Goal: Register for event/course

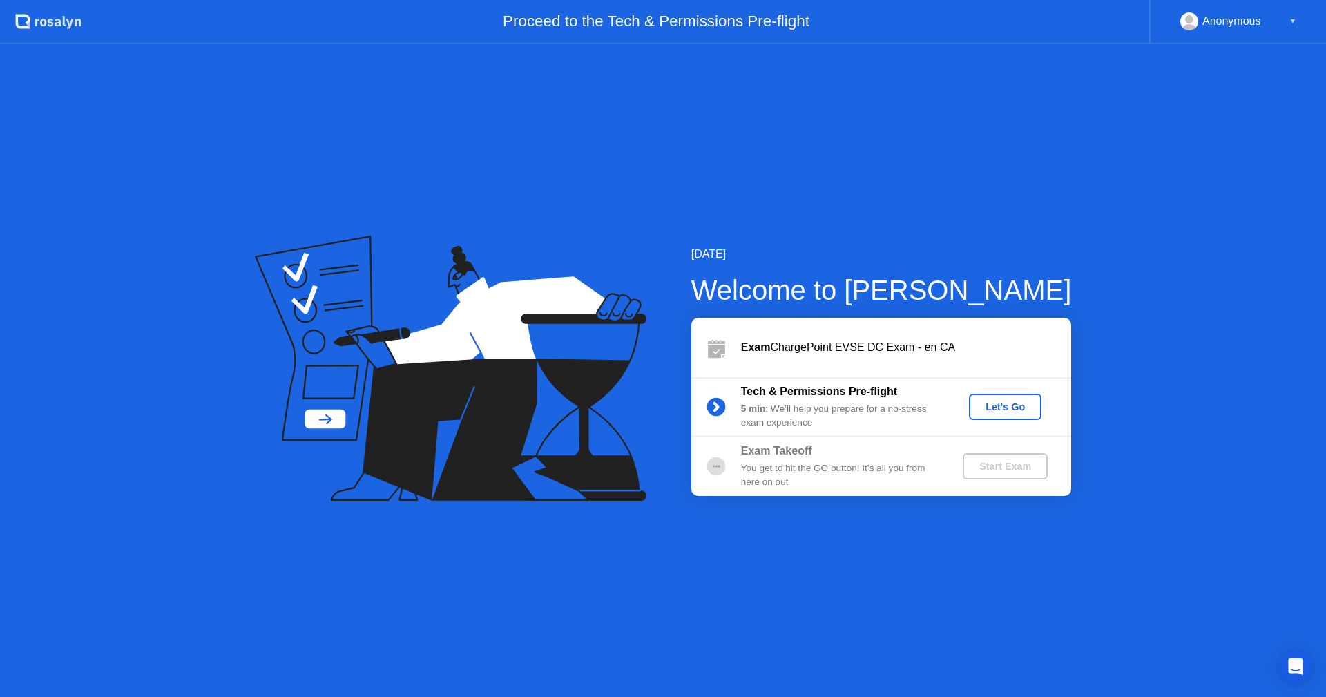
click at [992, 407] on div "Let's Go" at bounding box center [1004, 406] width 61 height 11
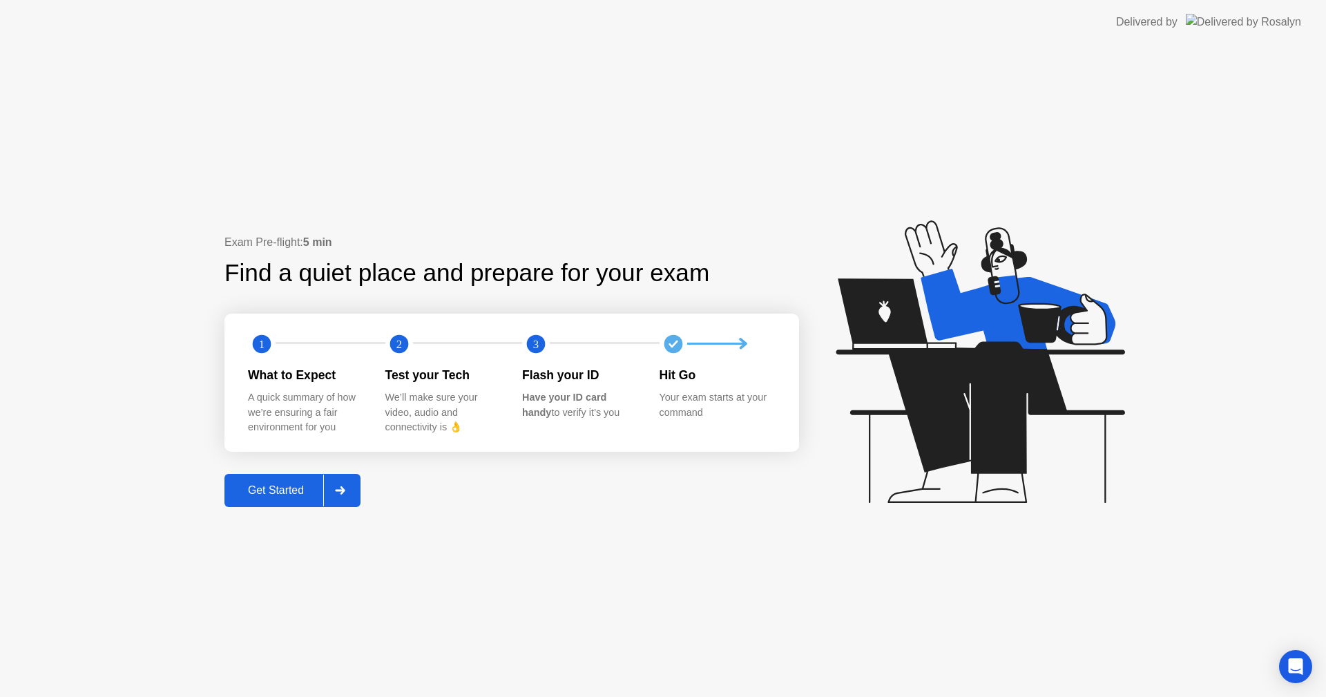
click at [248, 489] on div "Get Started" at bounding box center [276, 490] width 95 height 12
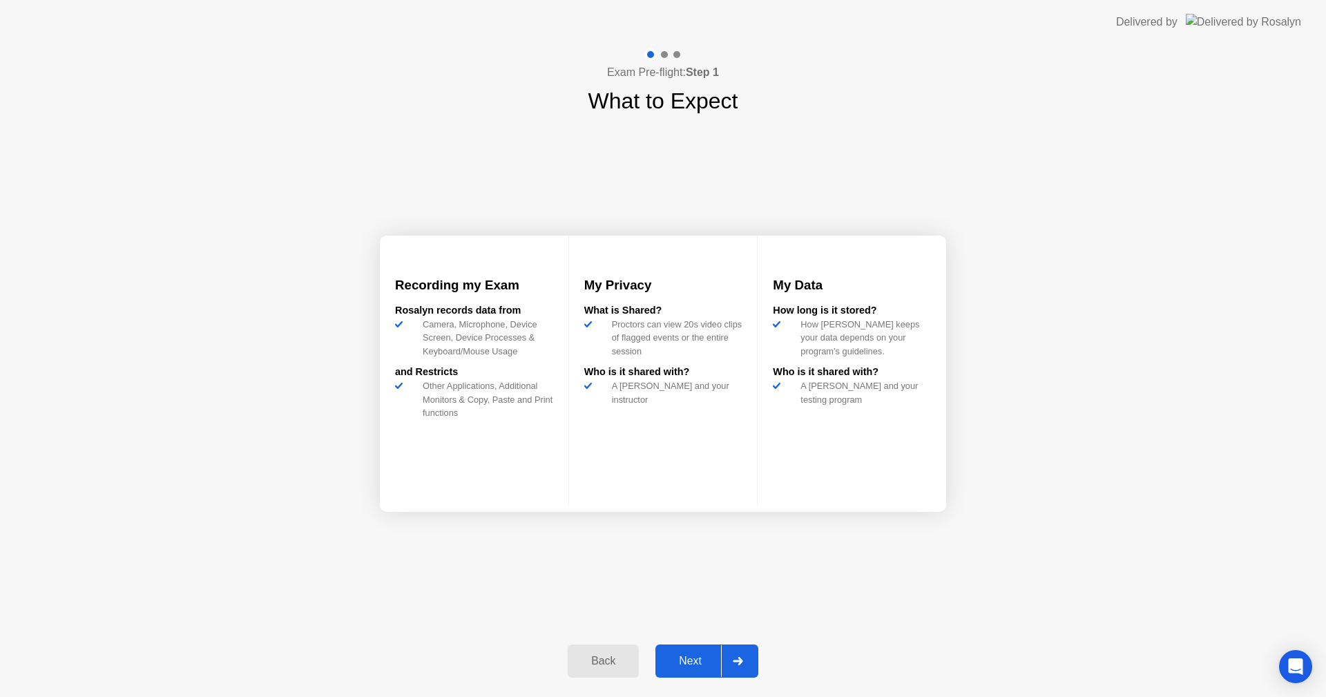
click at [686, 666] on div "Next" at bounding box center [689, 660] width 61 height 12
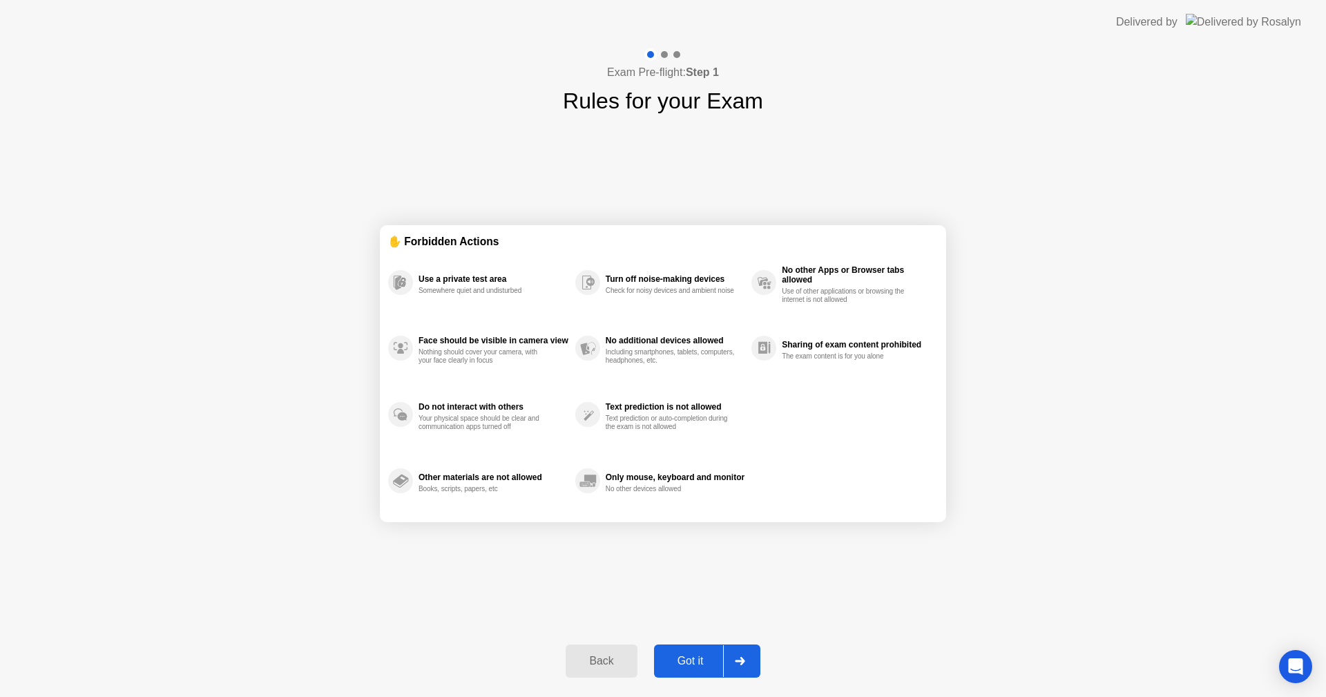
click at [675, 661] on div "Got it" at bounding box center [690, 660] width 65 height 12
select select "**********"
select select "*******"
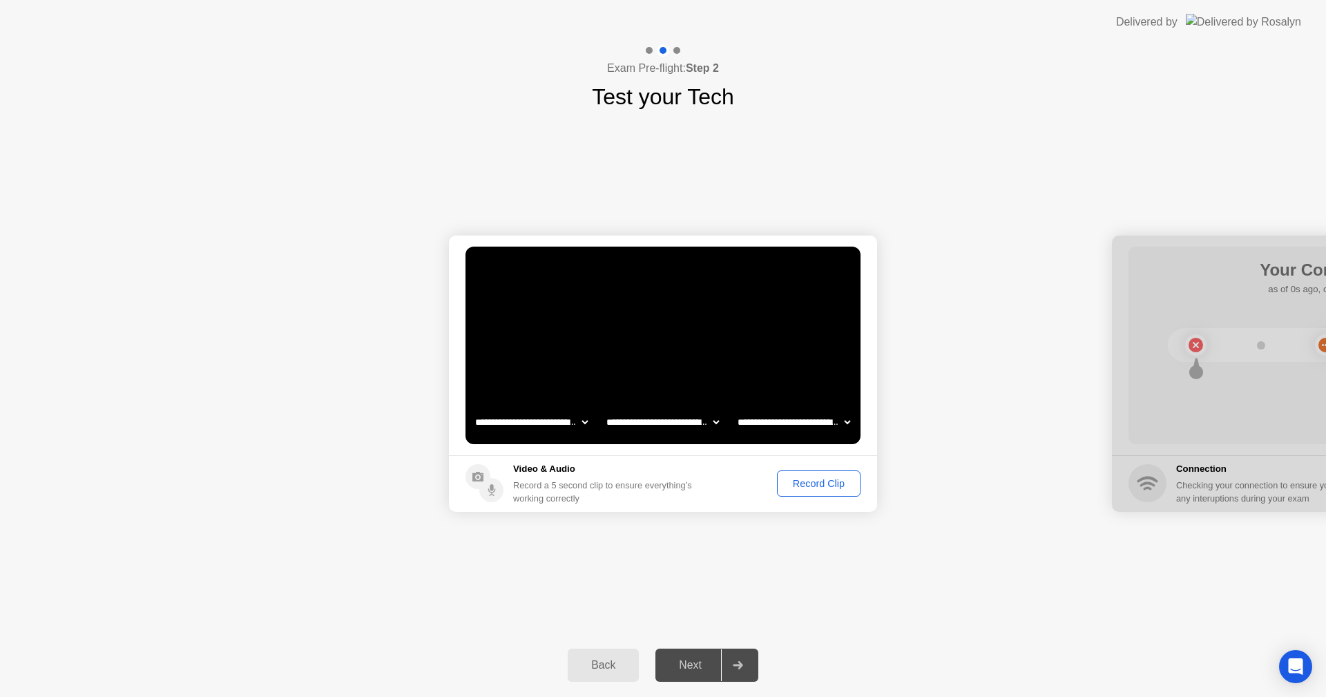
click at [806, 489] on div "Record Clip" at bounding box center [819, 483] width 74 height 11
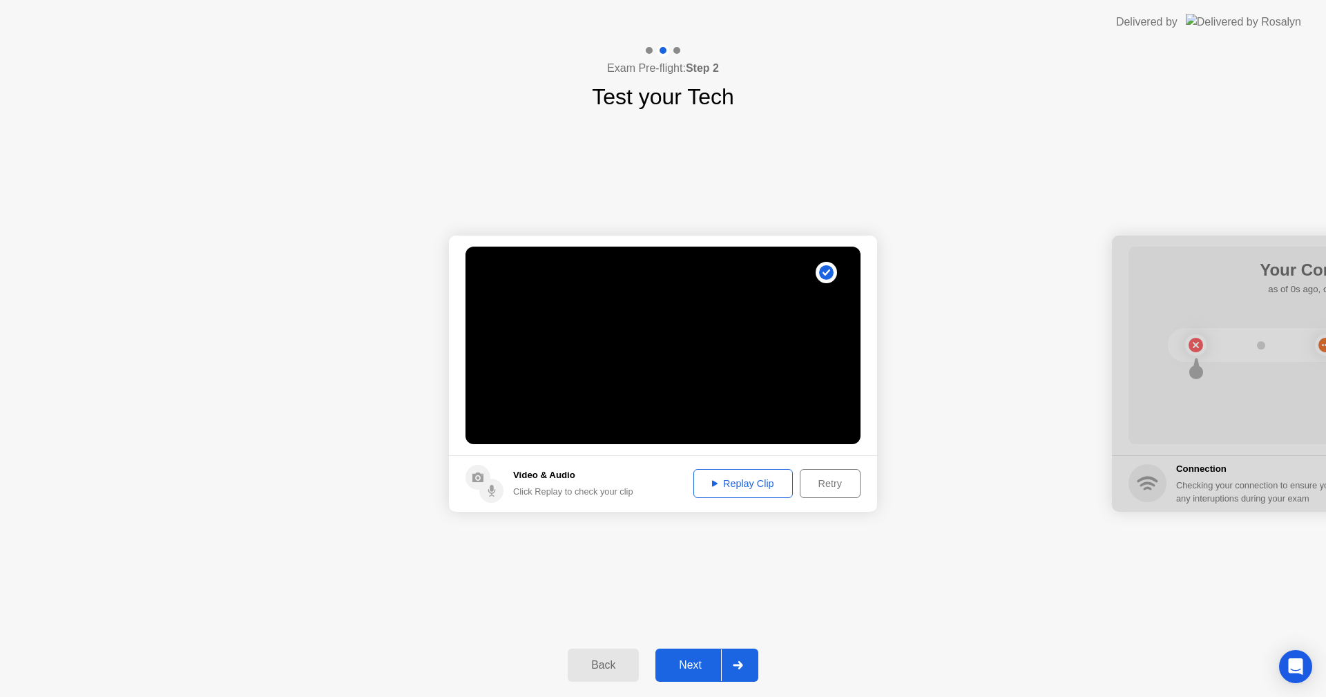
click at [812, 484] on div "Retry" at bounding box center [829, 483] width 51 height 11
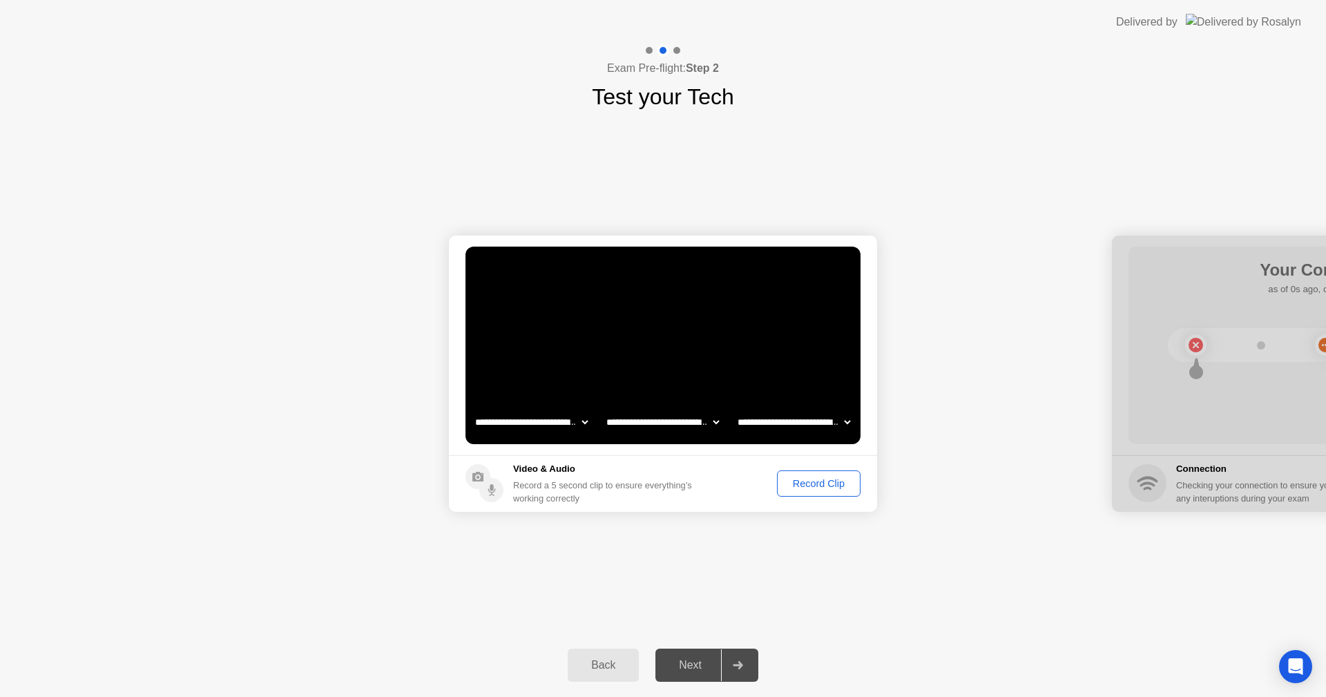
click at [804, 484] on div "Record Clip" at bounding box center [819, 483] width 74 height 11
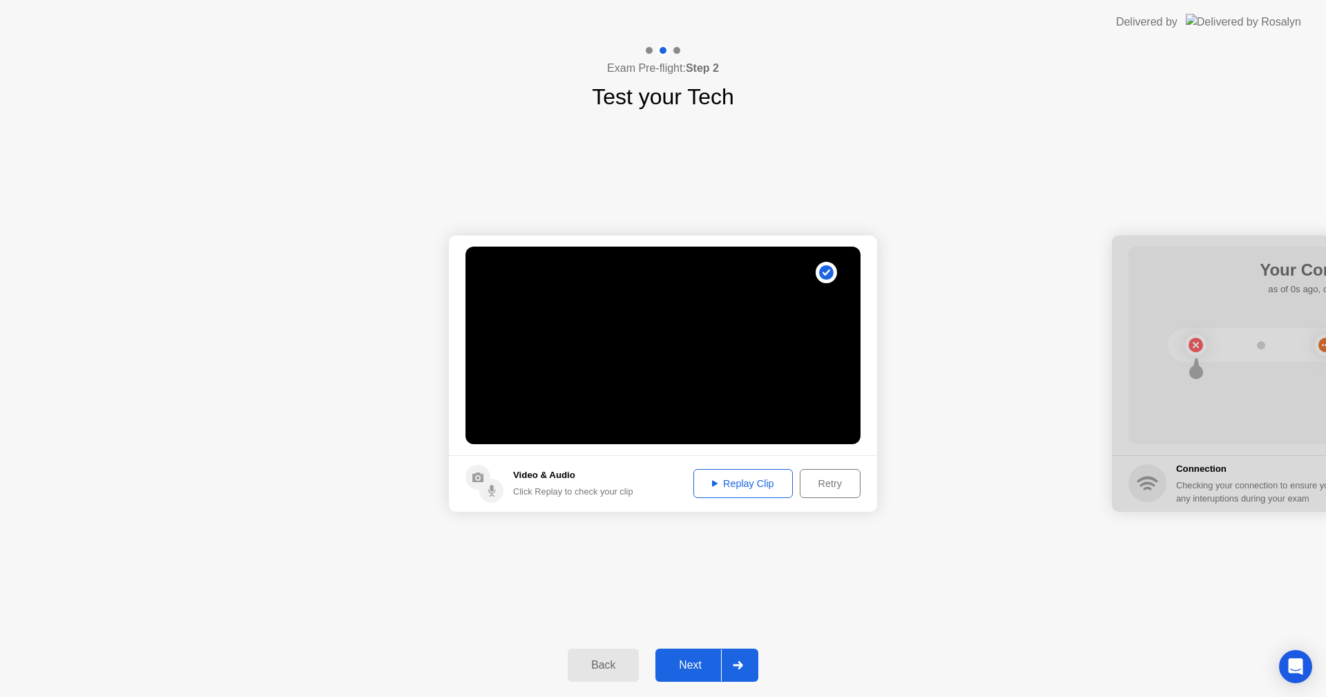
click at [766, 483] on div "Replay Clip" at bounding box center [743, 483] width 90 height 11
click at [740, 487] on div "Replay Clip" at bounding box center [743, 483] width 90 height 11
click at [806, 483] on div "Retry" at bounding box center [829, 483] width 51 height 11
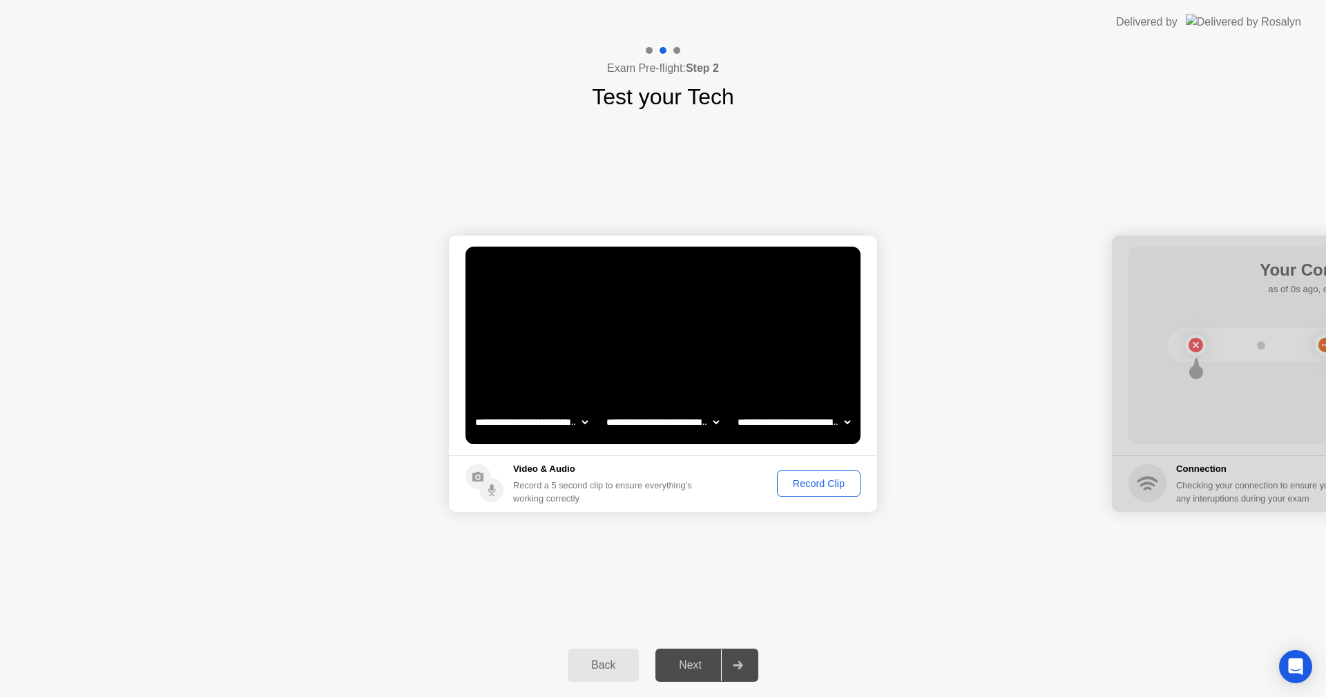
click at [793, 474] on button "Record Clip" at bounding box center [819, 483] width 84 height 26
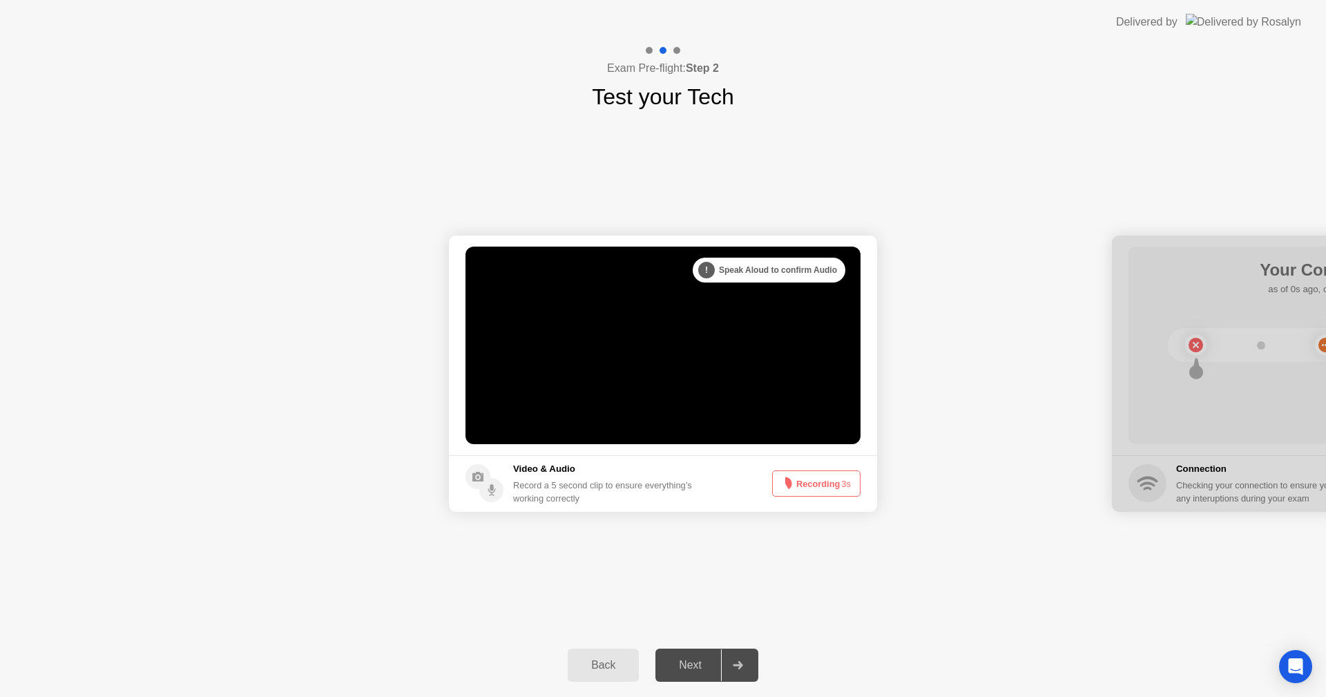
click at [787, 482] on circle at bounding box center [785, 483] width 7 height 7
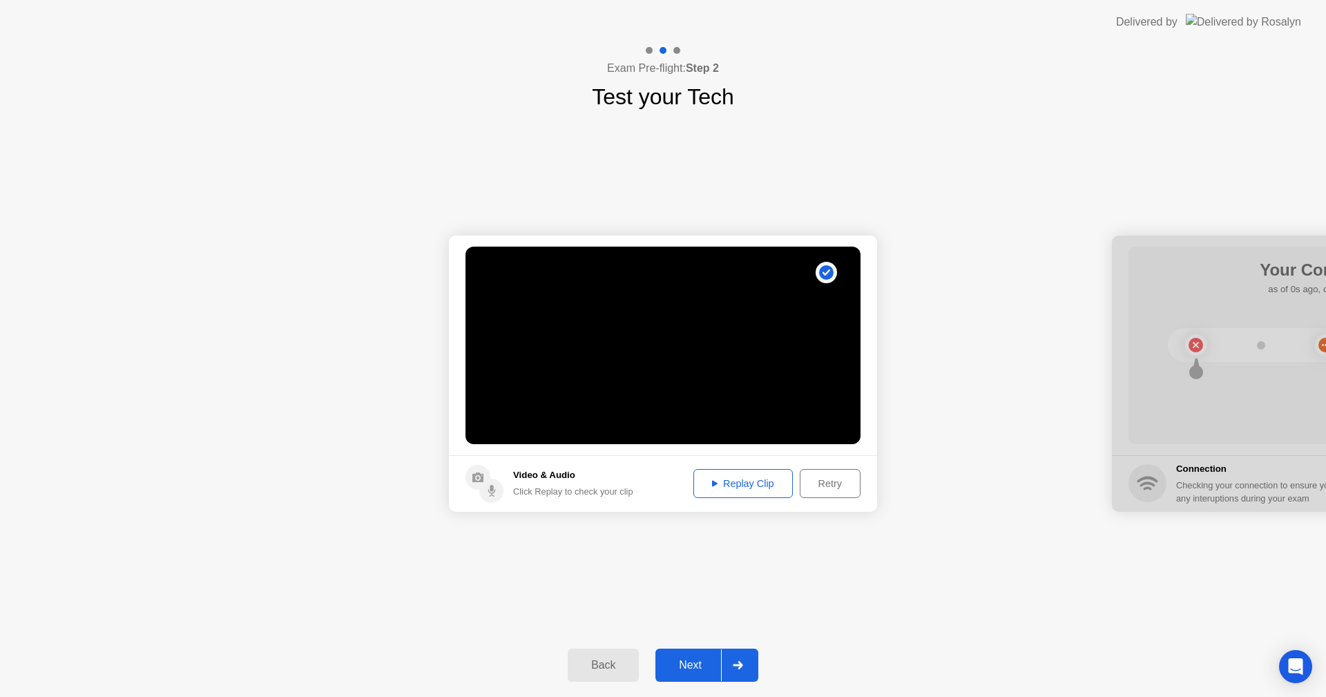
click at [763, 489] on div "Replay Clip" at bounding box center [743, 483] width 90 height 11
click at [715, 485] on div "Replay Clip" at bounding box center [743, 483] width 90 height 11
click at [712, 483] on icon at bounding box center [715, 483] width 6 height 7
click at [816, 482] on div "Retry" at bounding box center [829, 483] width 51 height 11
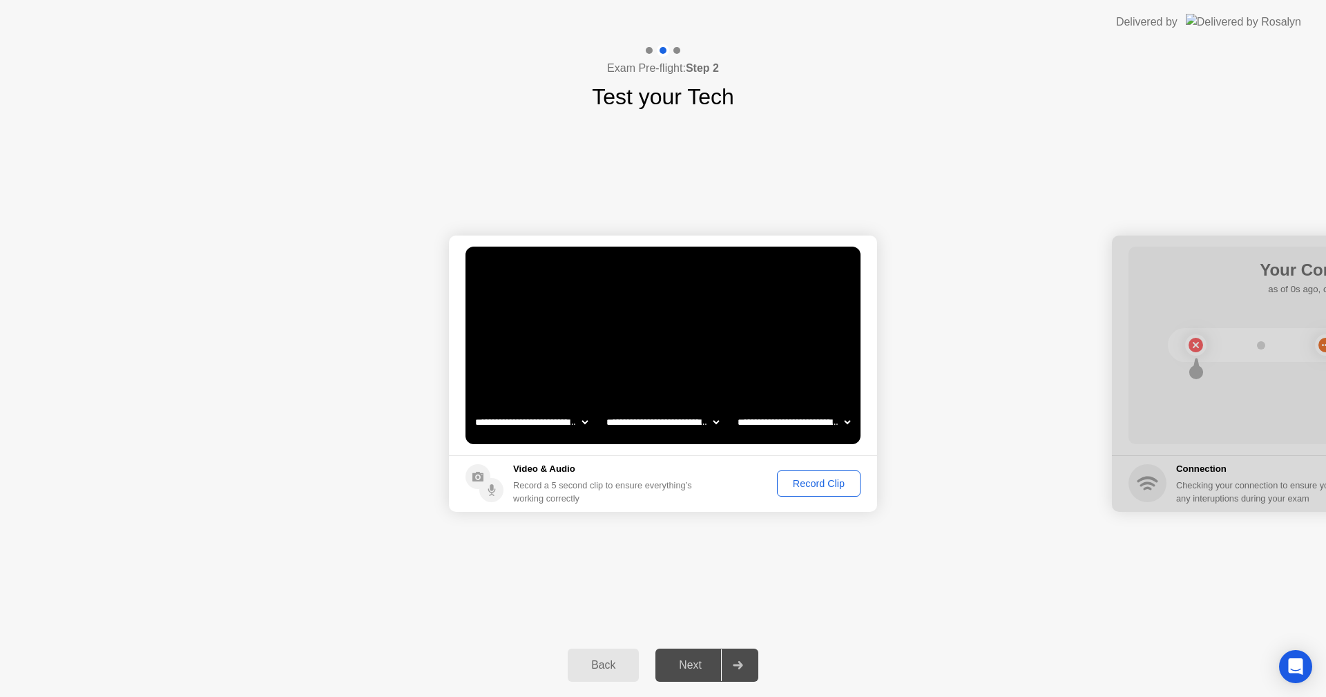
click at [812, 486] on div "Record Clip" at bounding box center [819, 483] width 74 height 11
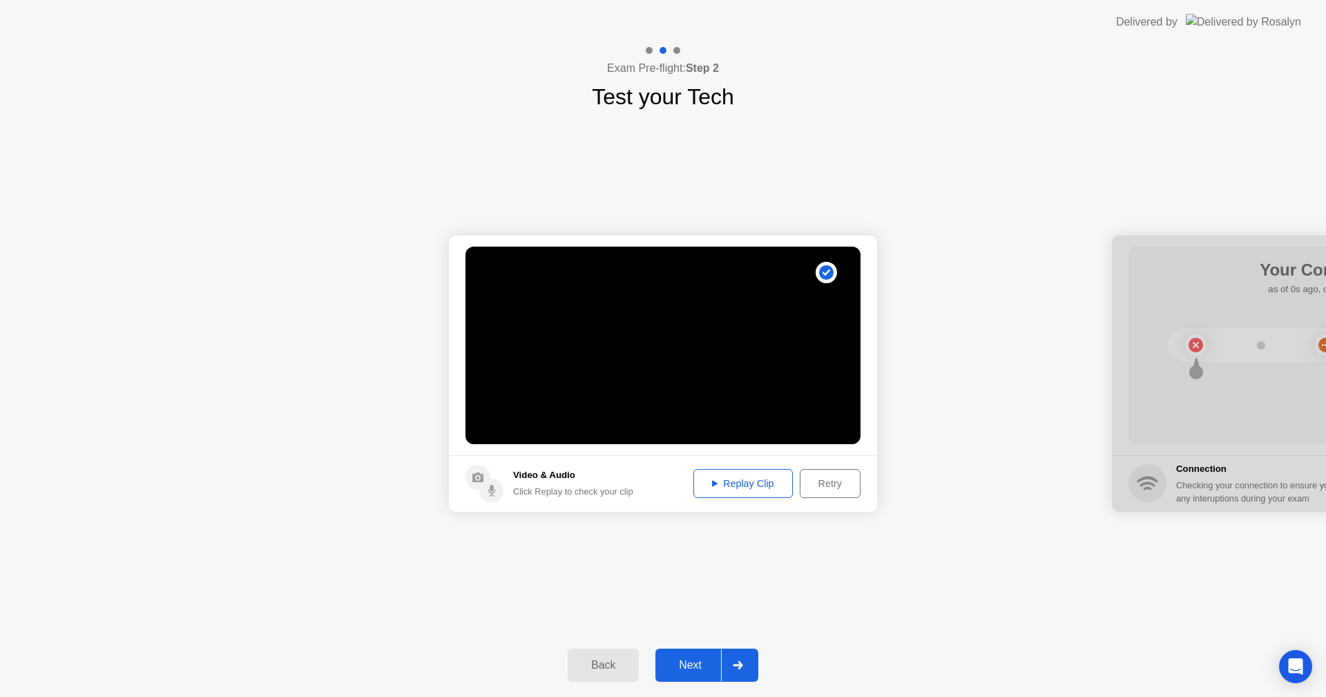
click at [710, 663] on div "Next" at bounding box center [689, 665] width 61 height 12
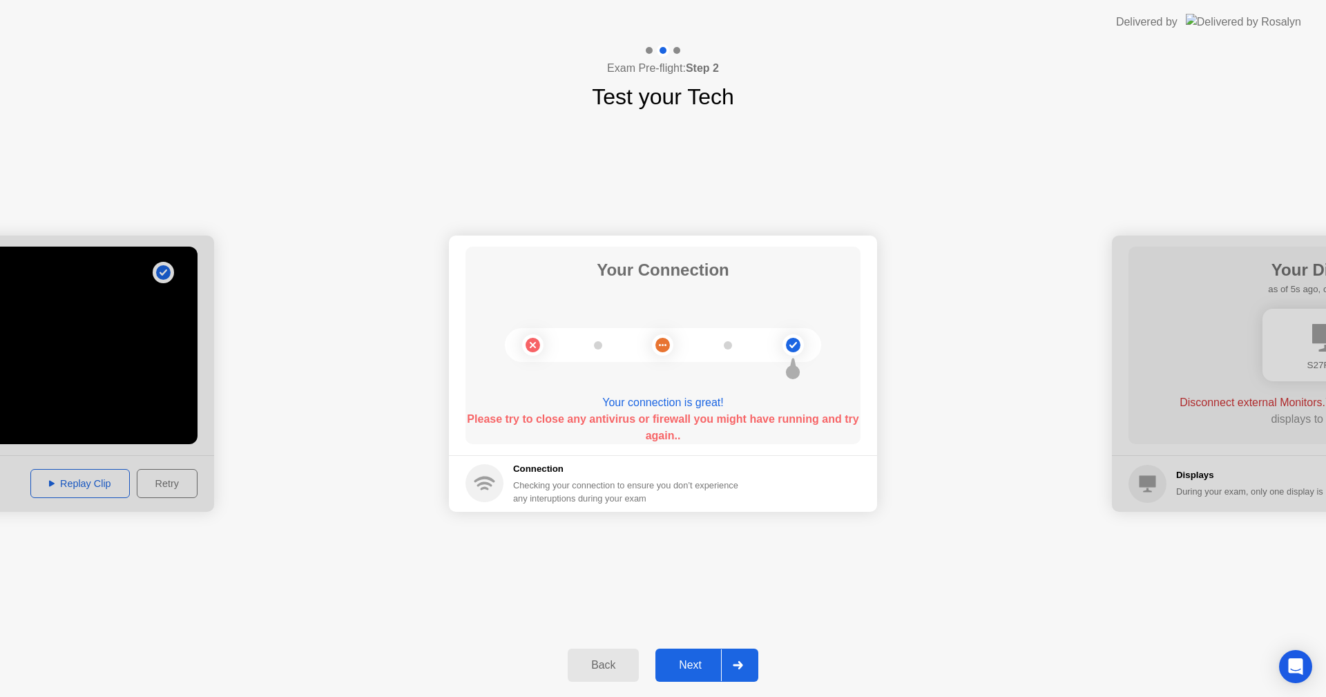
click at [687, 663] on div "Next" at bounding box center [689, 665] width 61 height 12
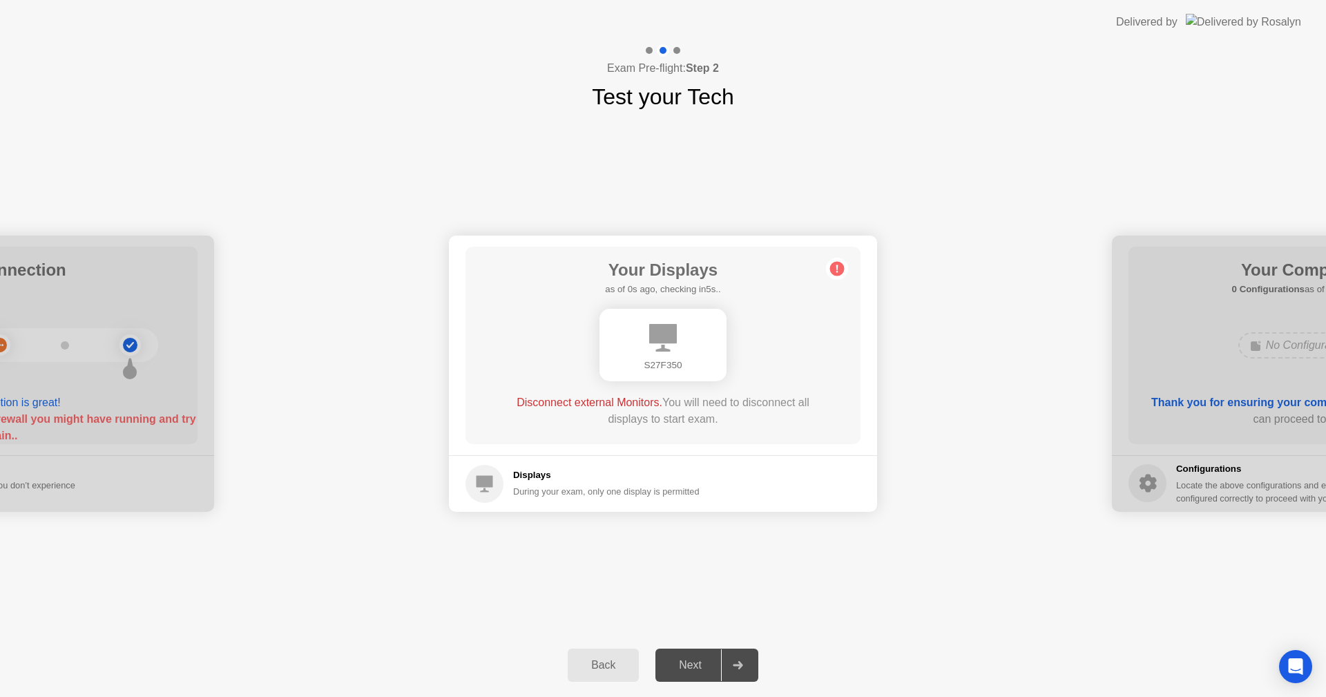
click at [699, 665] on div "Next" at bounding box center [689, 665] width 61 height 12
click at [699, 664] on div "Next" at bounding box center [689, 665] width 61 height 12
click at [699, 663] on div "Next" at bounding box center [689, 665] width 61 height 12
click at [132, 375] on div at bounding box center [0, 373] width 428 height 276
drag, startPoint x: 253, startPoint y: 394, endPoint x: 276, endPoint y: 417, distance: 33.2
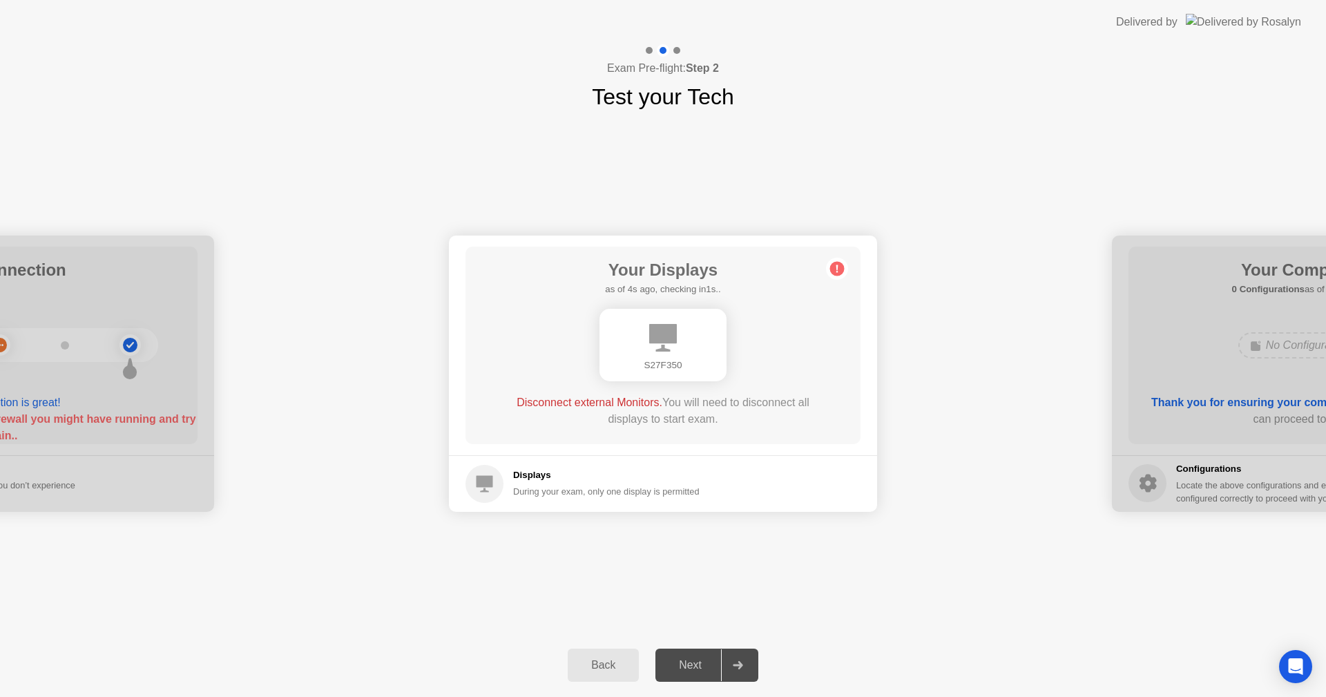
click at [614, 667] on div "Back" at bounding box center [603, 665] width 63 height 12
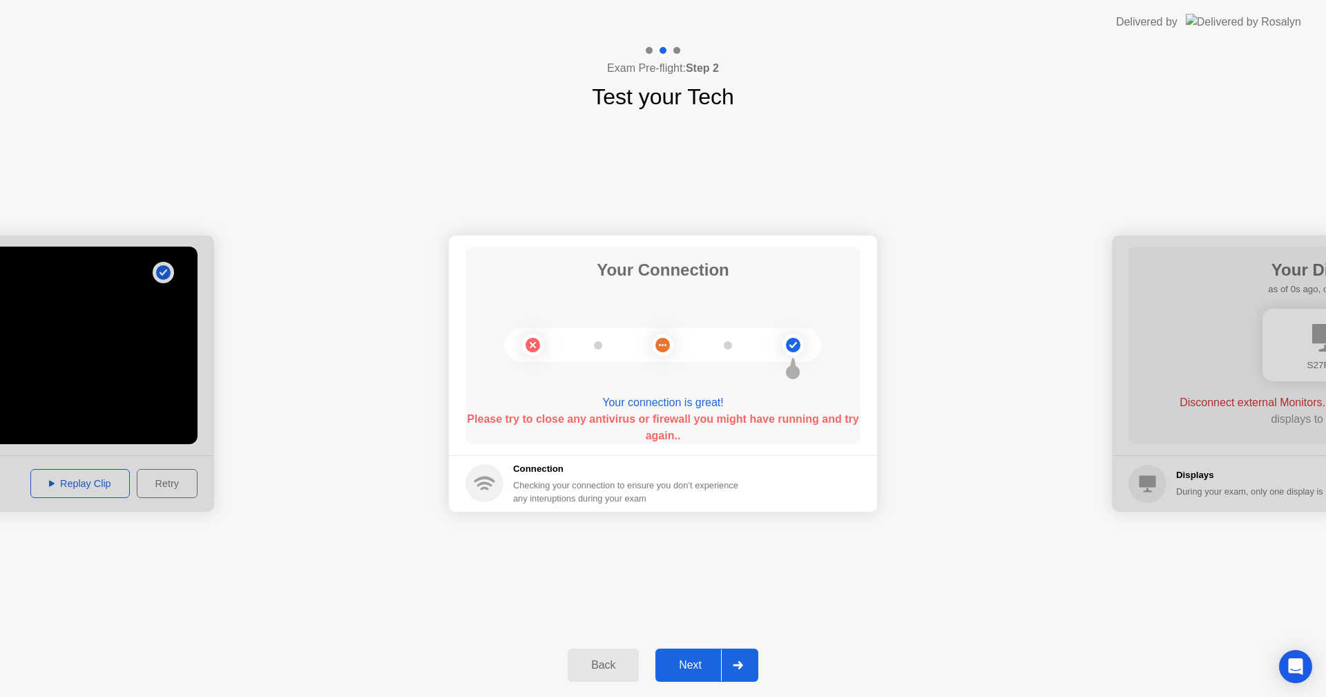
click at [710, 659] on div "Next" at bounding box center [689, 665] width 61 height 12
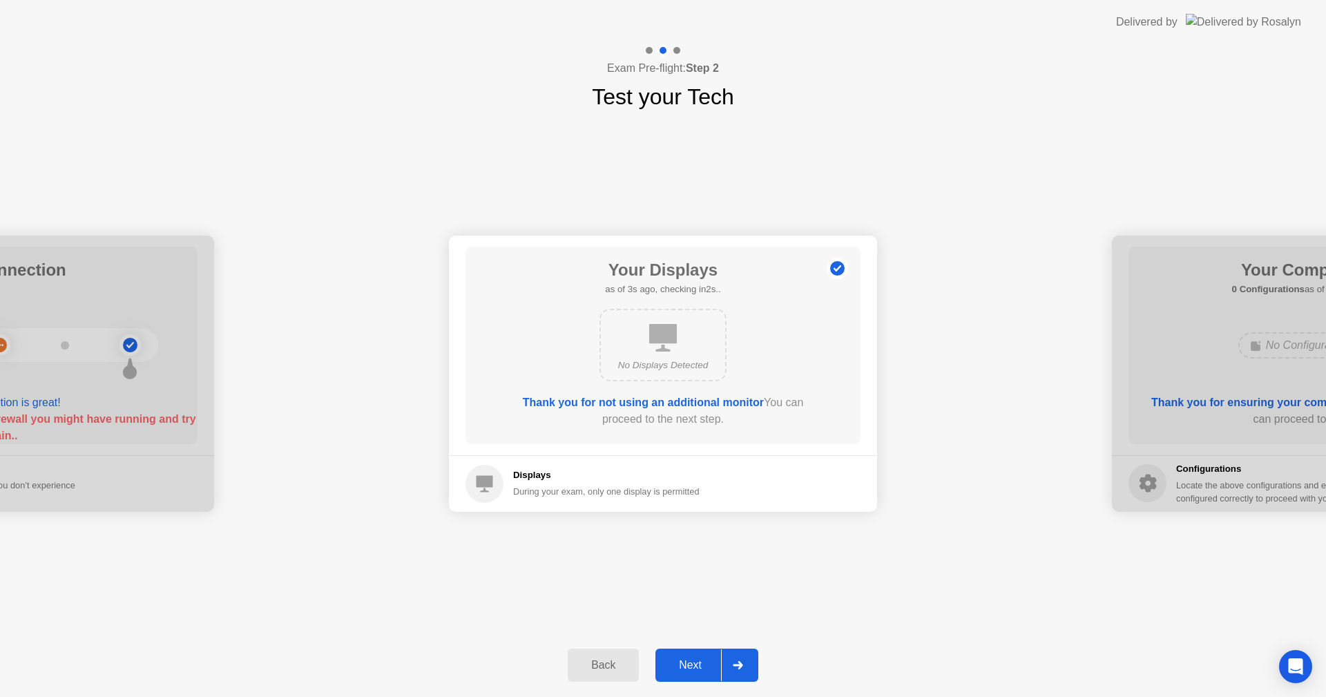
click at [712, 652] on button "Next" at bounding box center [706, 664] width 103 height 33
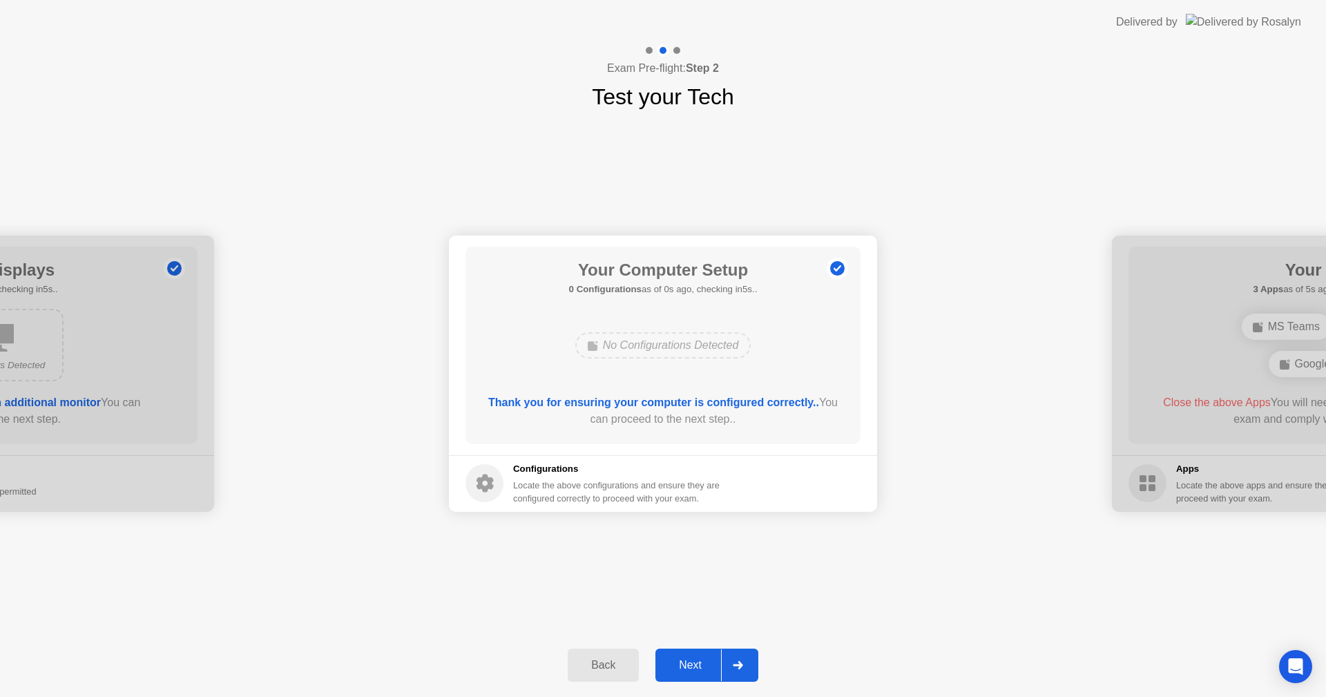
click at [692, 661] on div "Next" at bounding box center [689, 665] width 61 height 12
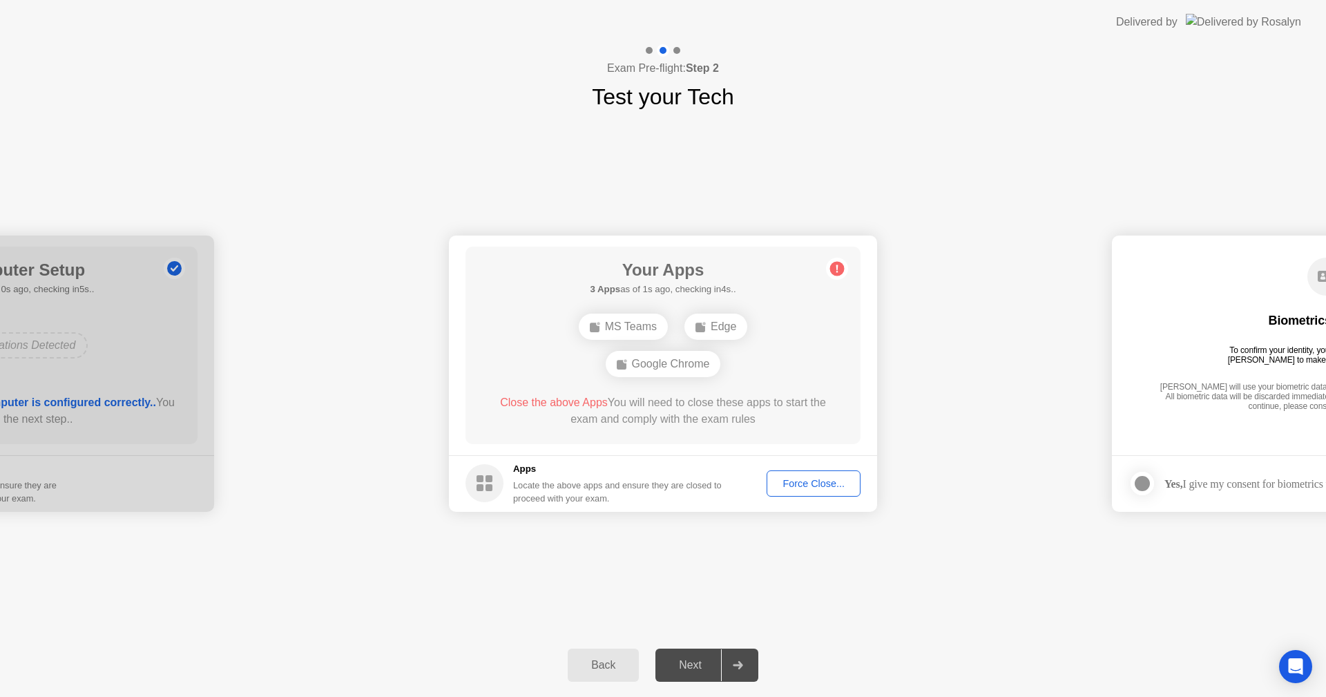
drag, startPoint x: 632, startPoint y: 715, endPoint x: 648, endPoint y: 717, distance: 15.9
click at [814, 487] on div "Force Close..." at bounding box center [813, 483] width 84 height 11
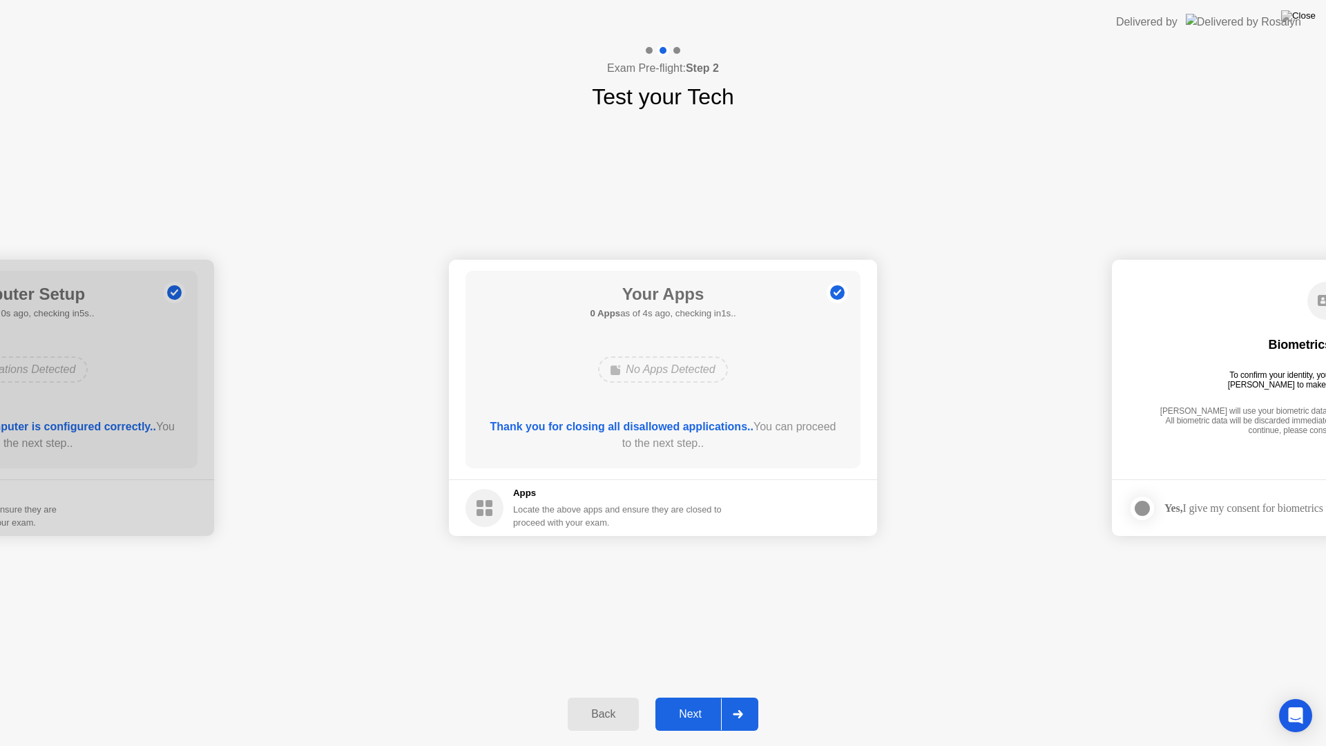
click at [714, 696] on div "Next" at bounding box center [689, 714] width 61 height 12
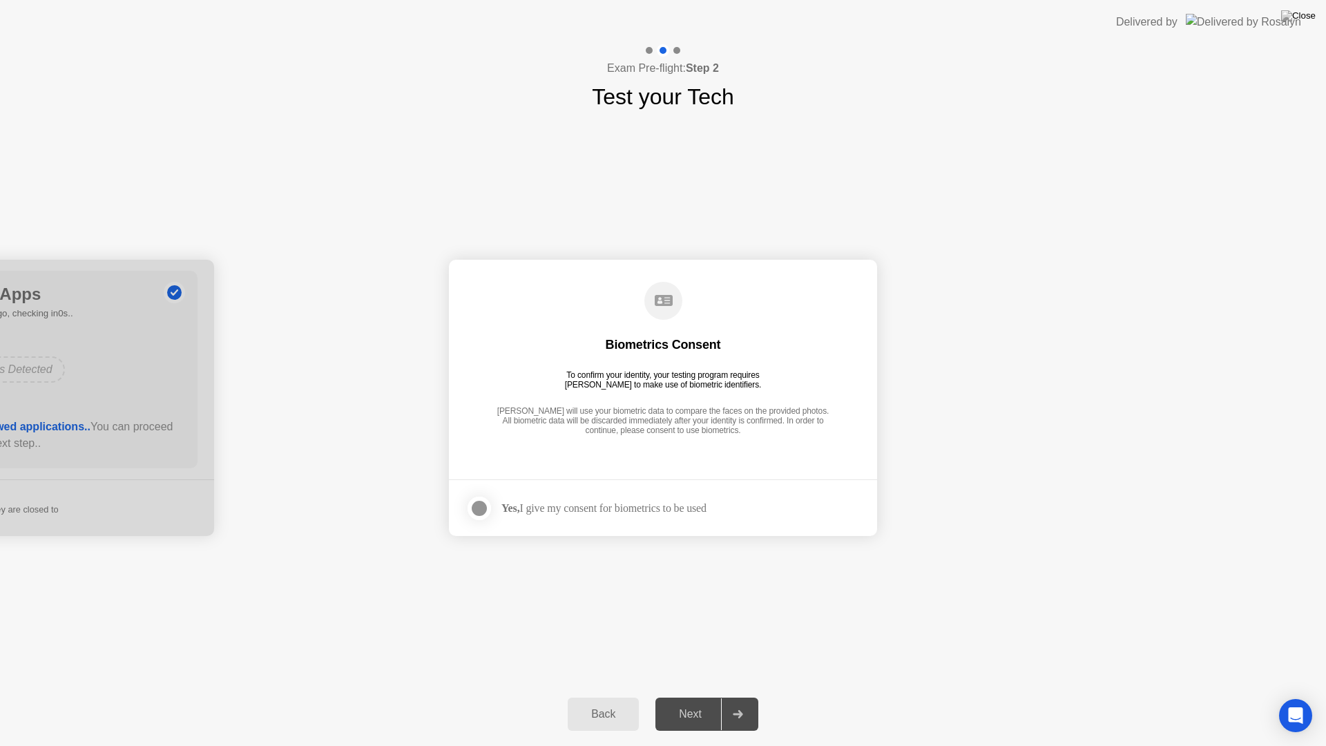
click at [735, 696] on icon at bounding box center [737, 714] width 10 height 8
click at [479, 510] on div at bounding box center [479, 508] width 17 height 17
click at [732, 696] on div at bounding box center [737, 714] width 33 height 32
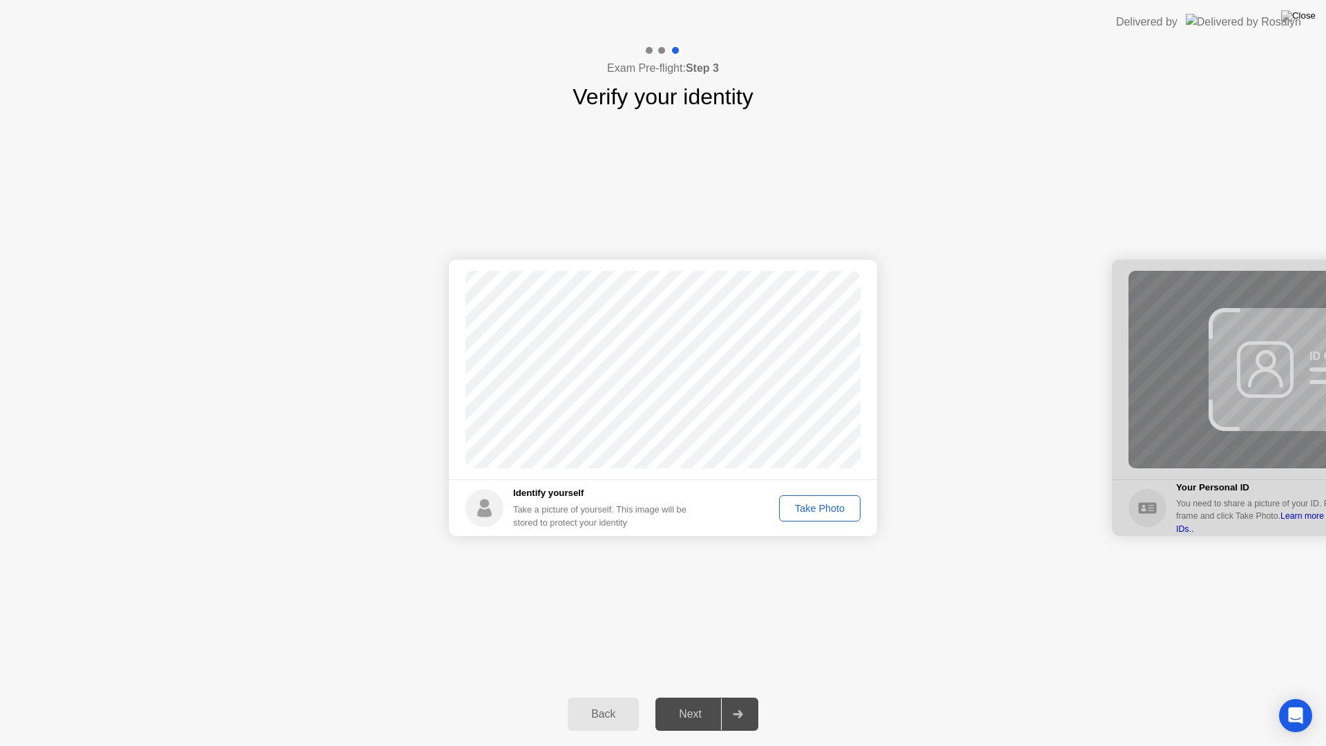
click at [807, 503] on div "Take Photo" at bounding box center [820, 508] width 72 height 11
click at [739, 696] on div at bounding box center [737, 714] width 33 height 32
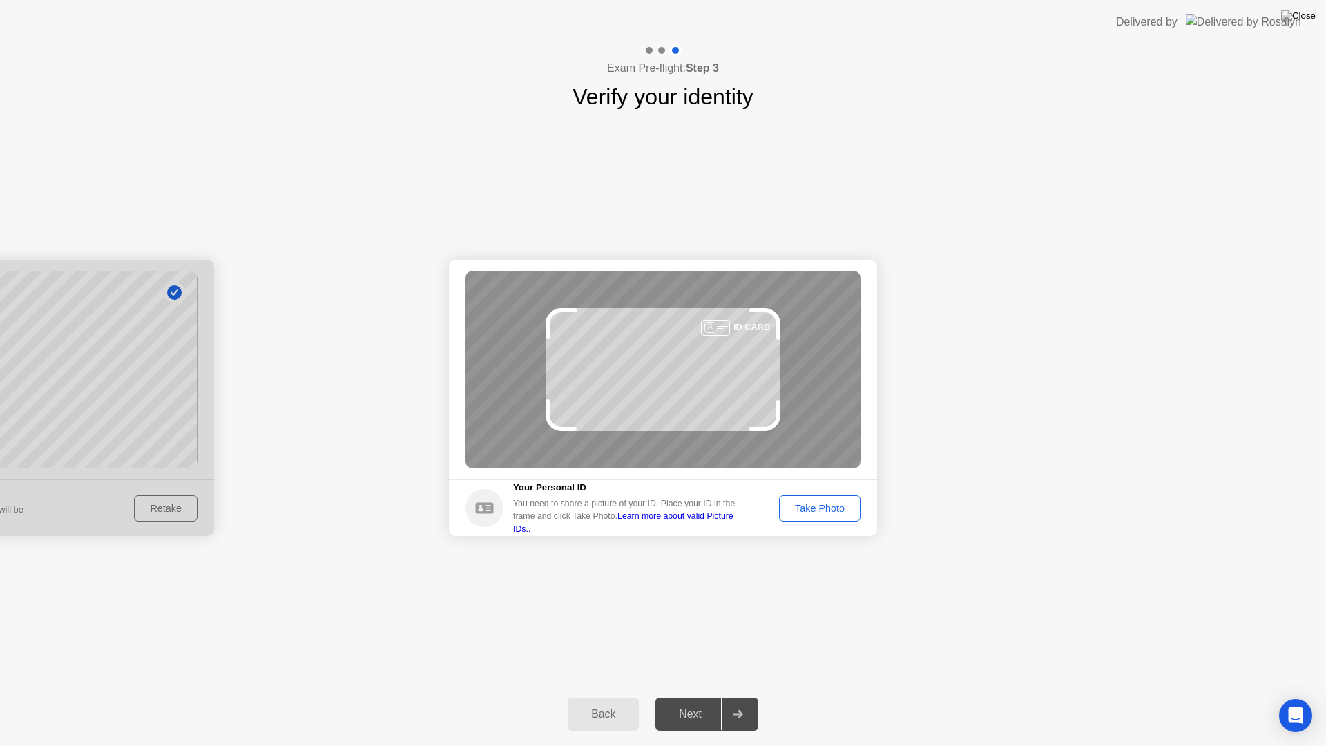
click at [821, 508] on div "Take Photo" at bounding box center [820, 508] width 72 height 11
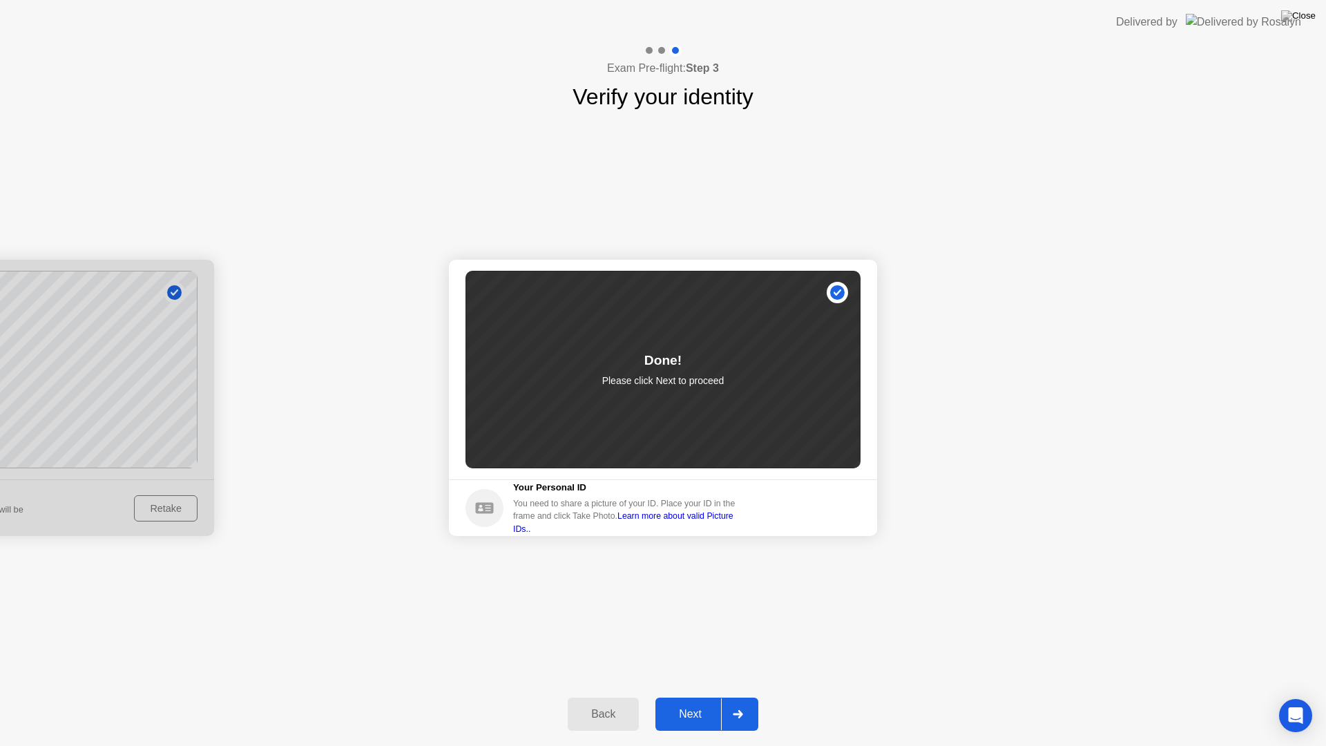
click at [747, 696] on div at bounding box center [737, 714] width 33 height 32
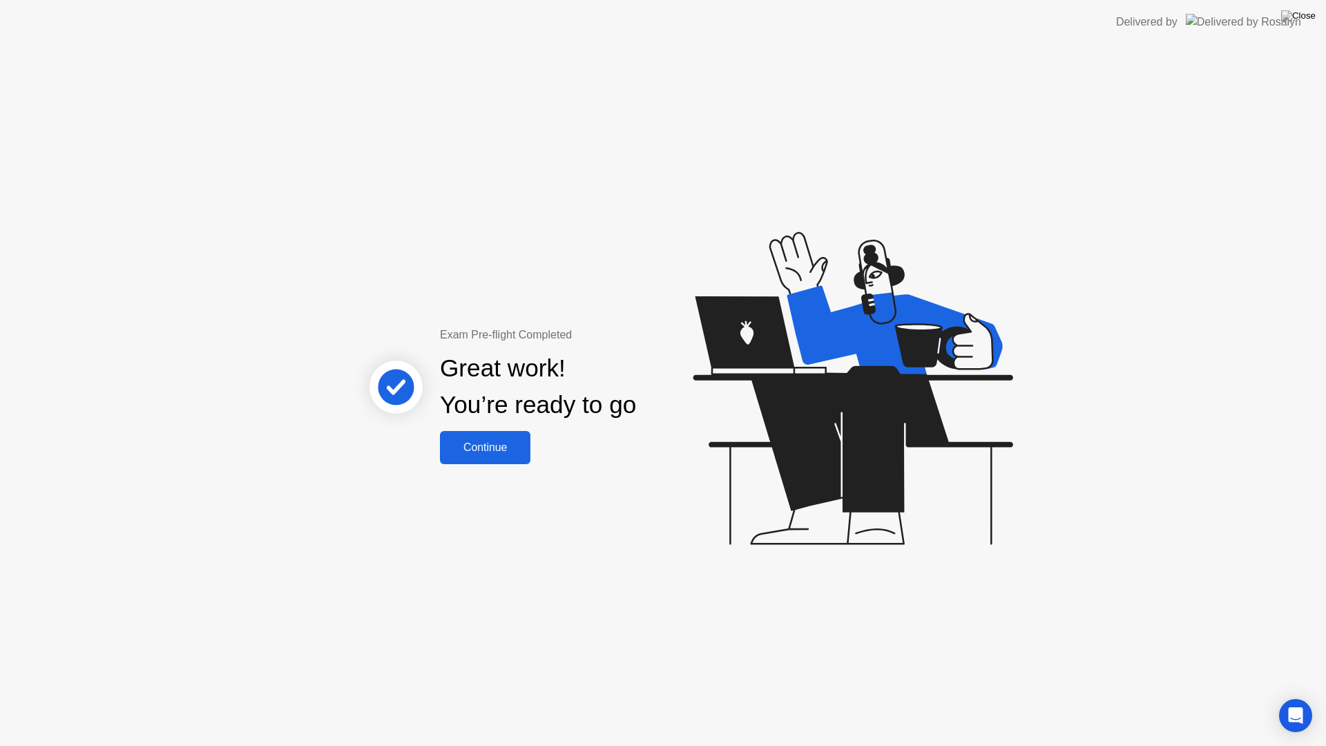
click at [505, 436] on button "Continue" at bounding box center [485, 447] width 90 height 33
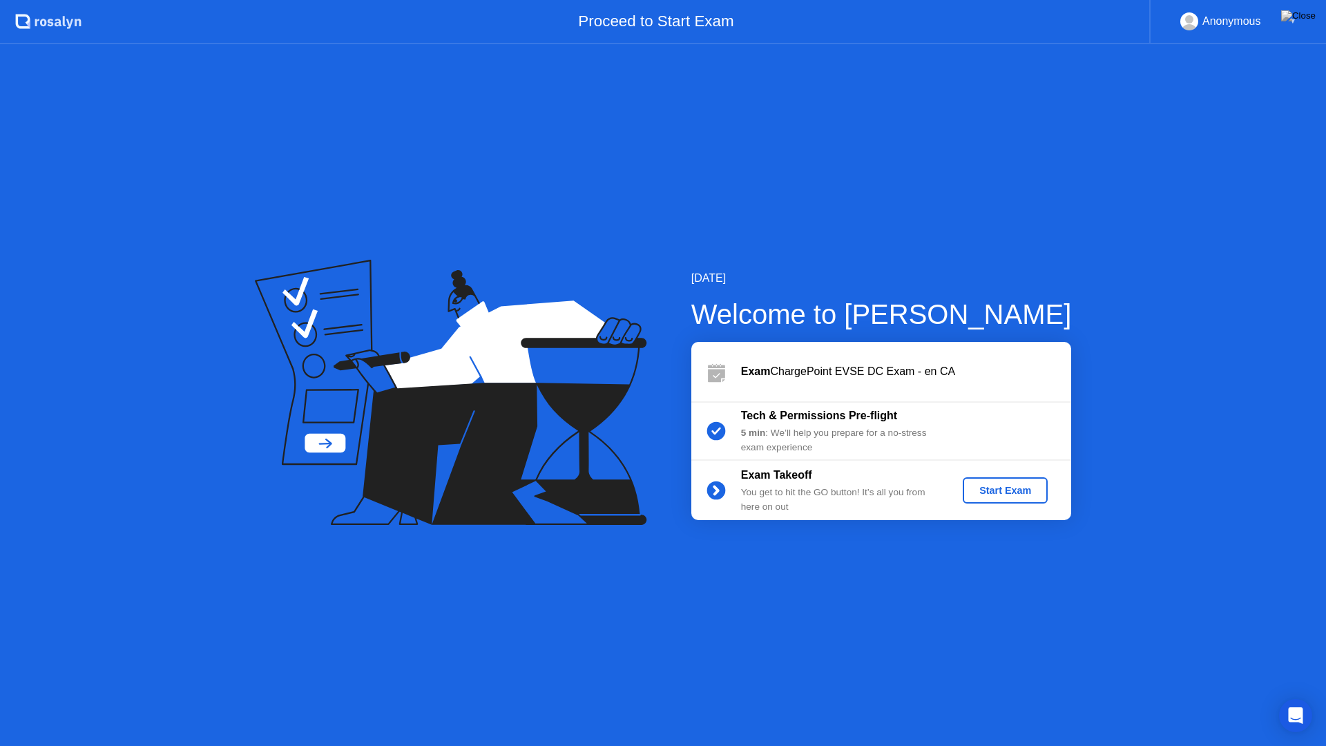
drag, startPoint x: 708, startPoint y: 429, endPoint x: 745, endPoint y: 438, distance: 37.7
click at [709, 429] on circle at bounding box center [715, 431] width 19 height 19
click at [1000, 485] on div "Start Exam" at bounding box center [1005, 490] width 74 height 11
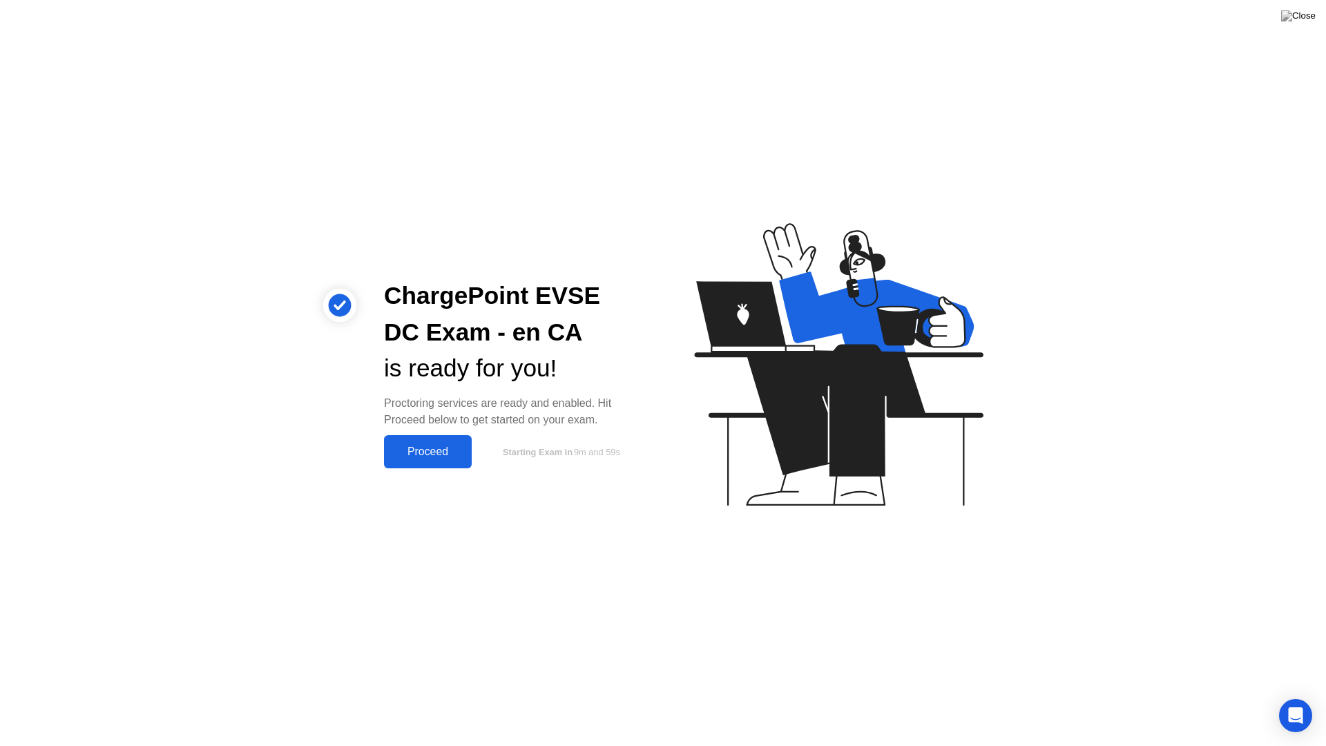
click at [421, 455] on div "Proceed" at bounding box center [427, 451] width 79 height 12
